Goal: Go to known website: Go to known website

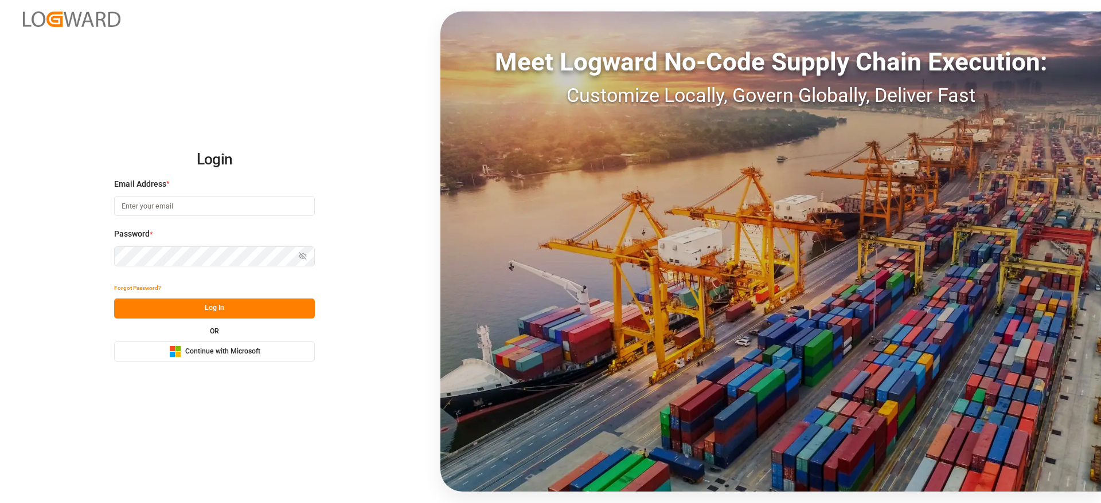
click at [189, 363] on div "Login Email Address * Password * Show password Forgot Password? Log In OR Micro…" at bounding box center [550, 251] width 1101 height 503
click at [193, 354] on span "Continue with Microsoft" at bounding box center [222, 352] width 75 height 10
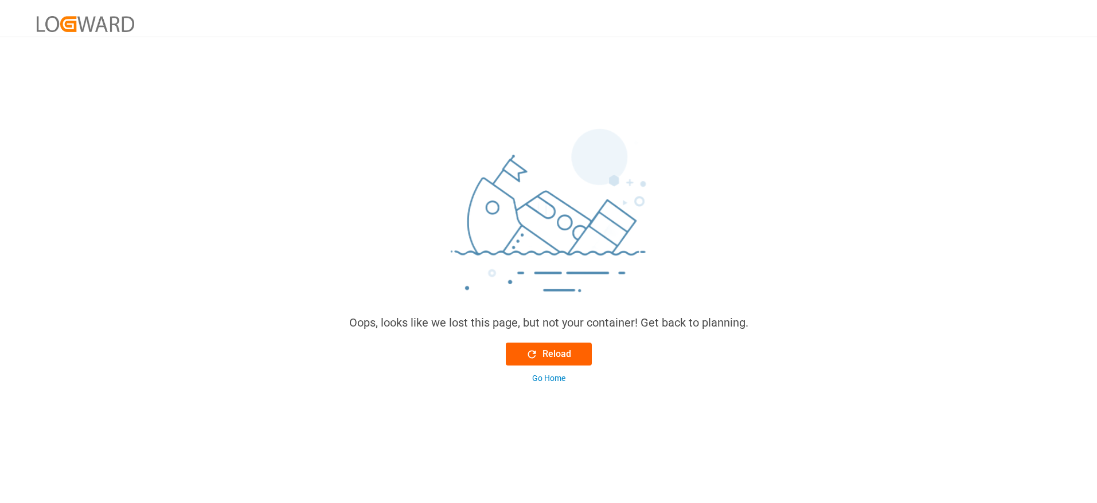
click at [553, 362] on button "Reload" at bounding box center [549, 354] width 86 height 23
